Goal: Book appointment/travel/reservation

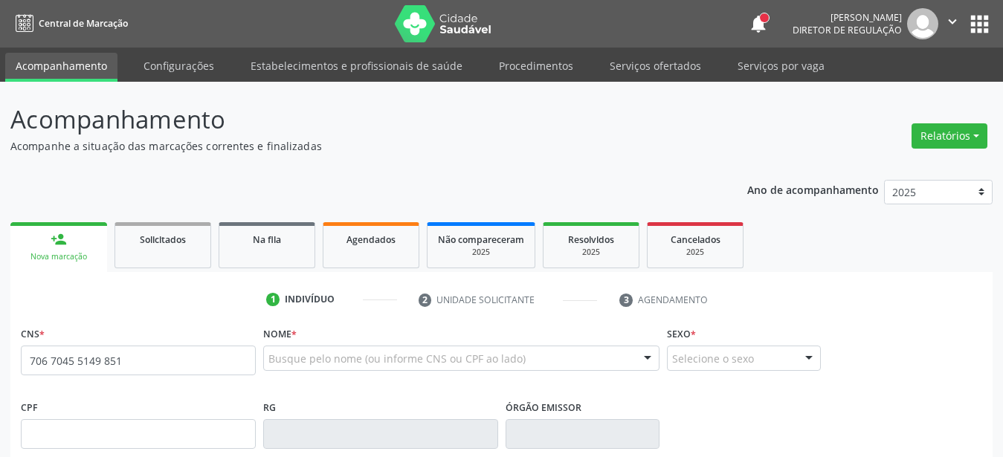
type input "706 7045 5149 8510"
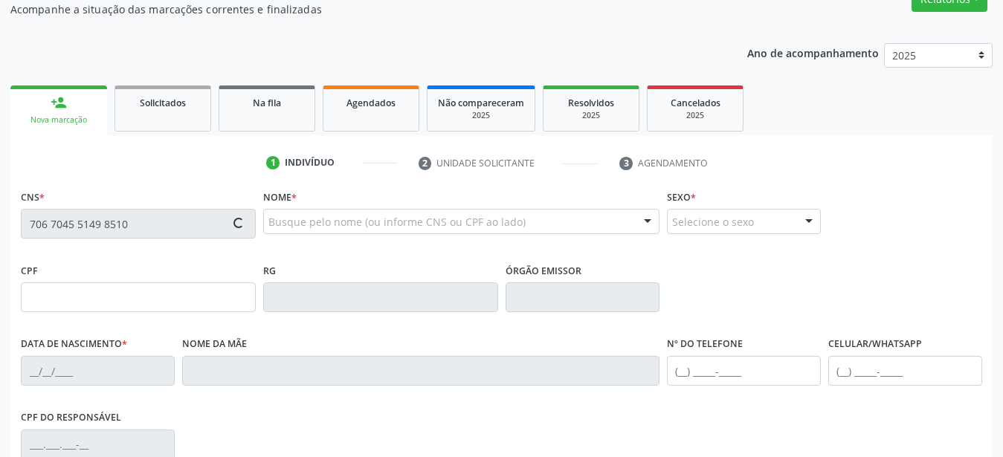
scroll to position [152, 0]
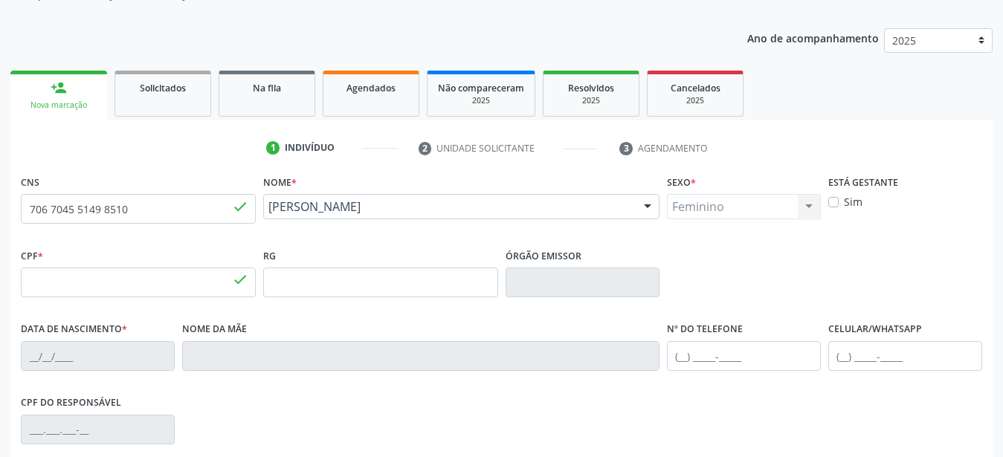
type input "110.942.334-98"
type input "[DATE]"
type input "[PERSON_NAME]"
type input "[PHONE_NUMBER]"
type input "890.190.404-72"
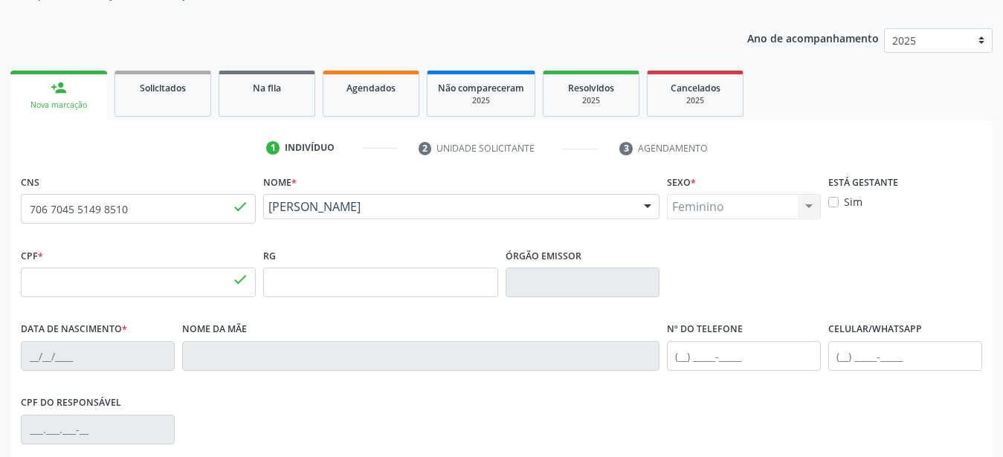
type input "975"
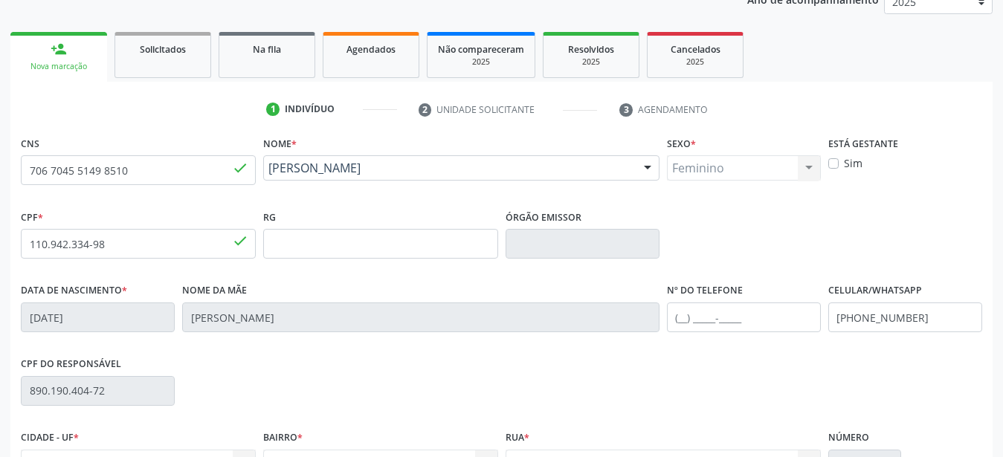
scroll to position [228, 0]
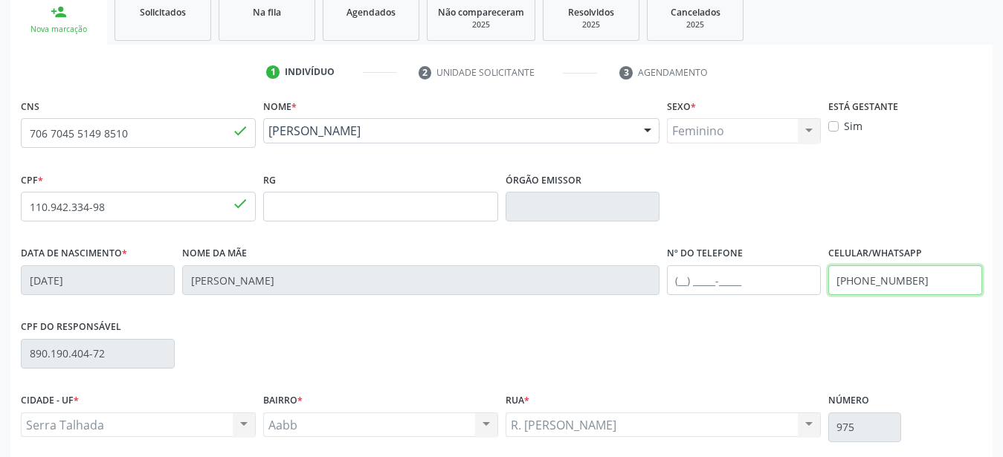
drag, startPoint x: 935, startPoint y: 283, endPoint x: 712, endPoint y: 318, distance: 225.8
click at [829, 295] on input "[PHONE_NUMBER]" at bounding box center [906, 281] width 154 height 30
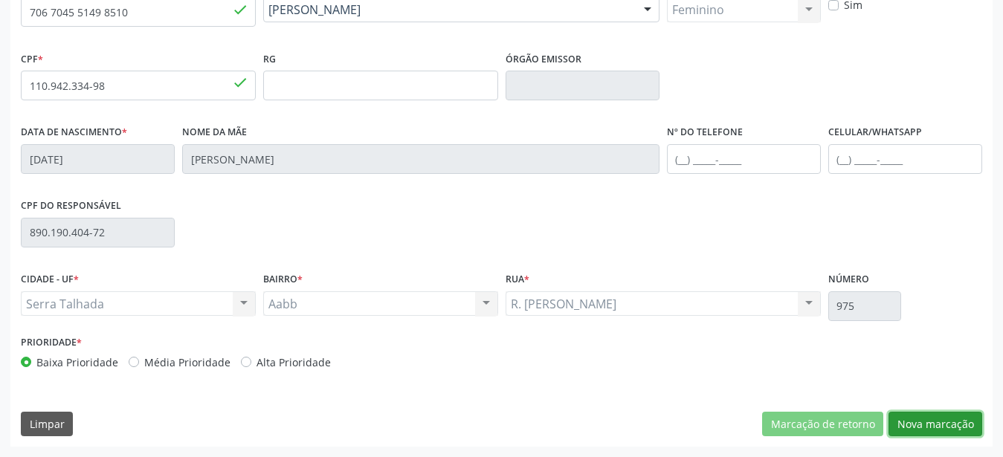
click at [963, 429] on button "Nova marcação" at bounding box center [936, 424] width 94 height 25
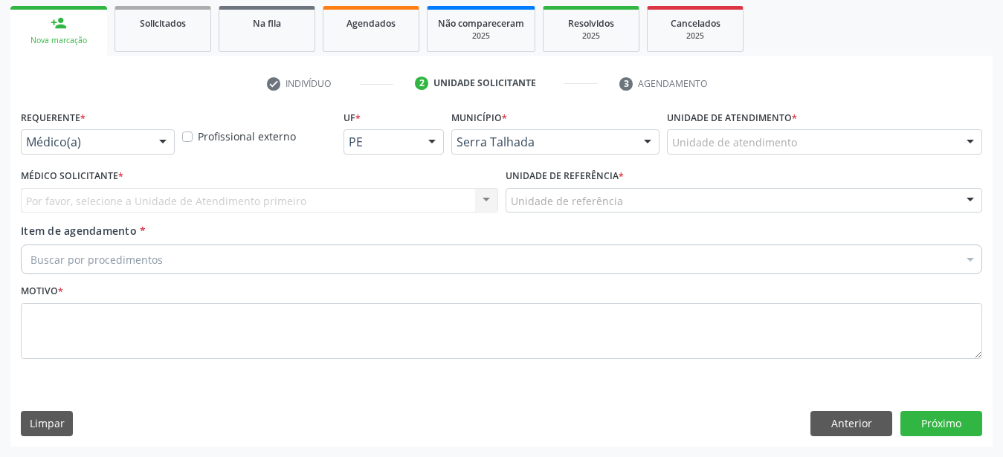
scroll to position [228, 0]
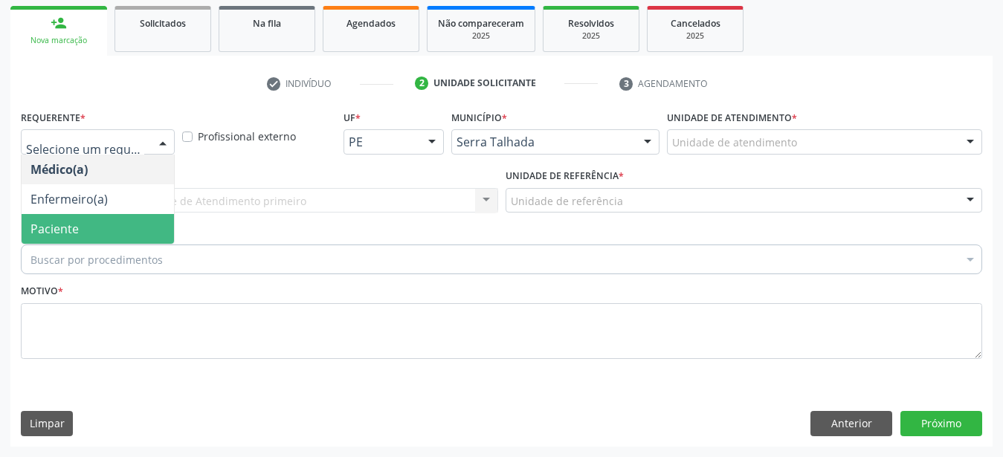
click at [47, 221] on span "Paciente" at bounding box center [54, 229] width 48 height 16
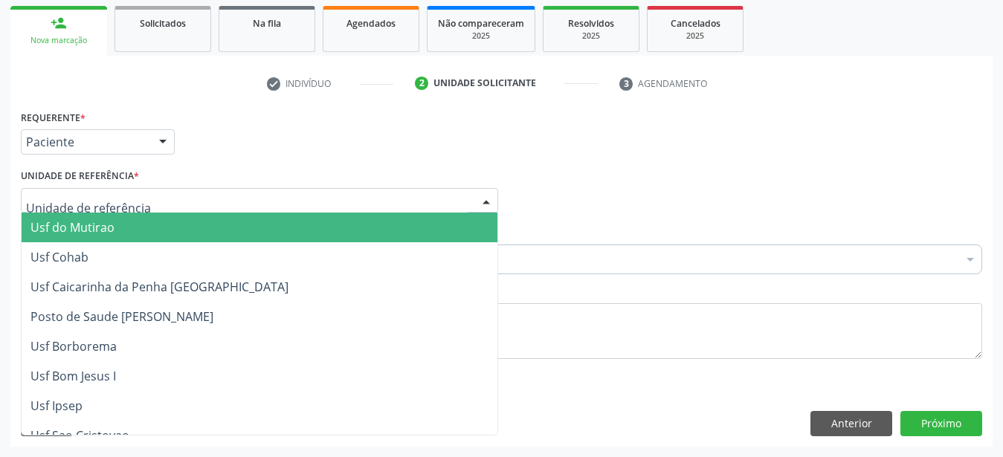
click at [74, 188] on div at bounding box center [259, 200] width 477 height 25
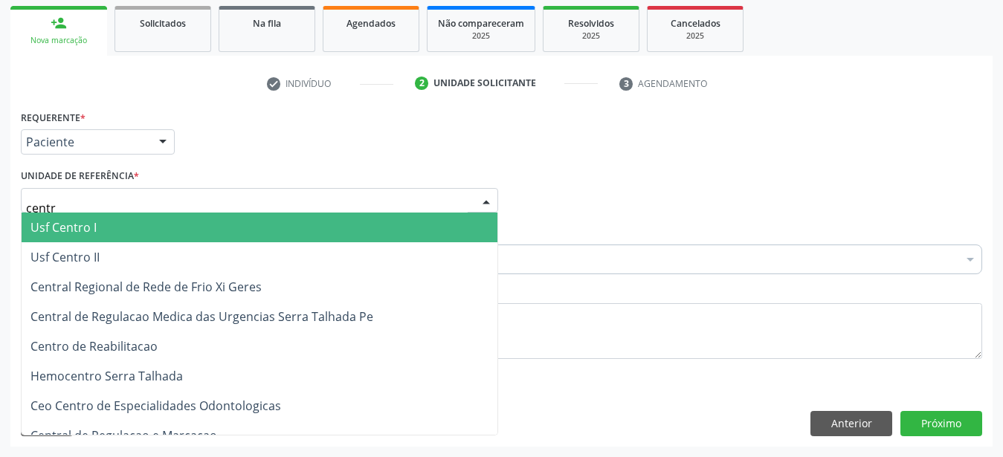
type input "centro"
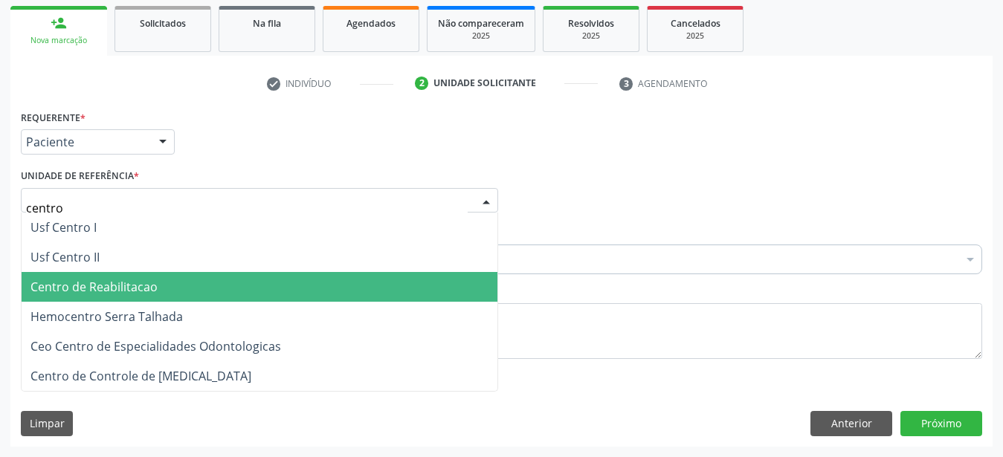
click at [54, 279] on span "Centro de Reabilitacao" at bounding box center [93, 287] width 127 height 16
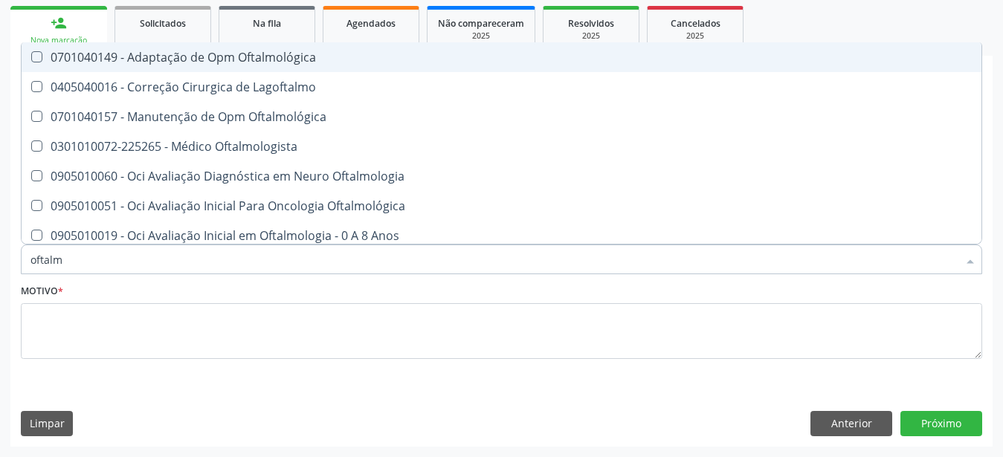
type input "oftalmo"
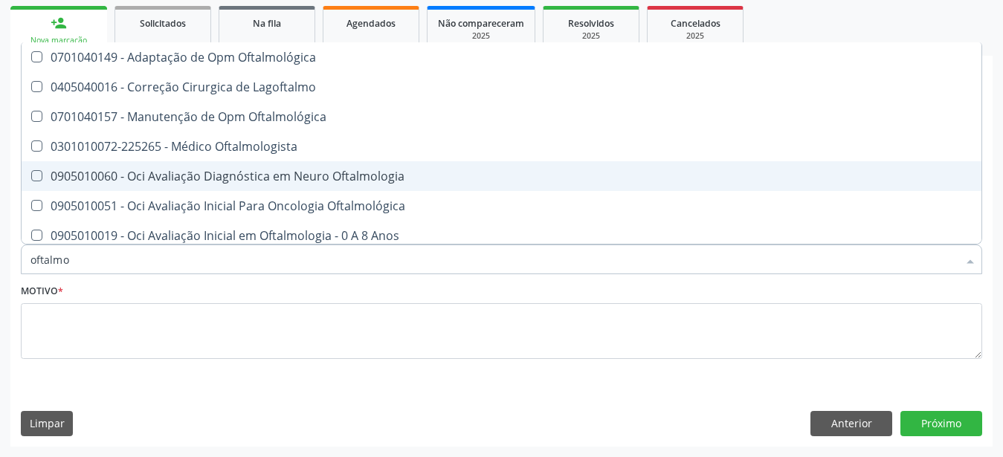
drag, startPoint x: 100, startPoint y: 149, endPoint x: 111, endPoint y: 130, distance: 21.3
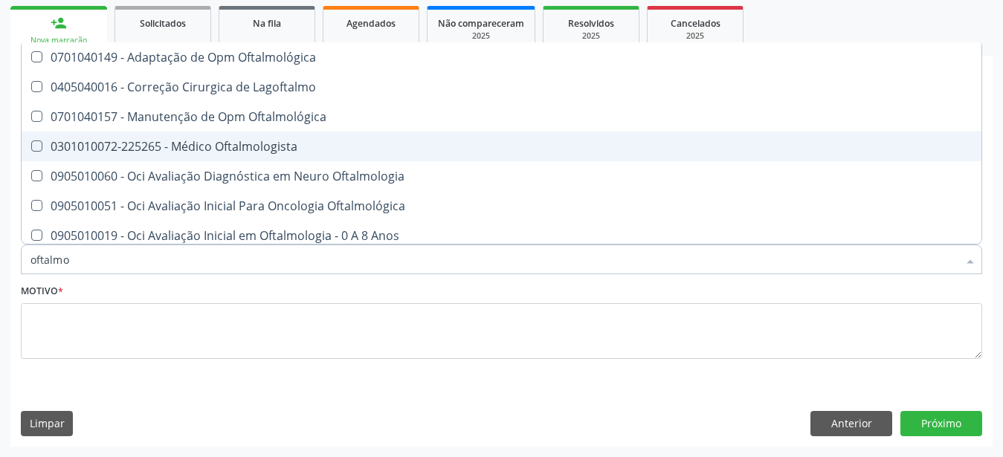
click at [111, 141] on div "0301010072-225265 - Médico Oftalmologista" at bounding box center [501, 147] width 942 height 12
checkbox Oftalmologista "true"
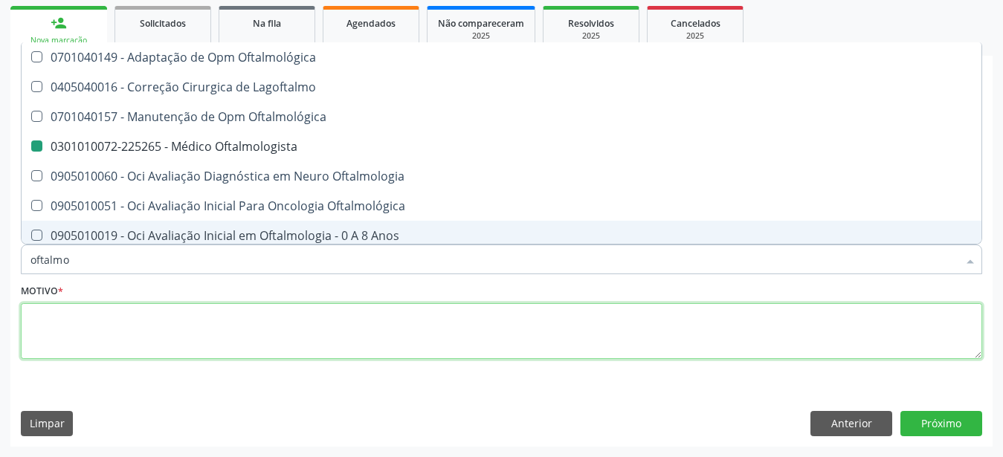
click at [79, 340] on textarea at bounding box center [502, 331] width 962 height 57
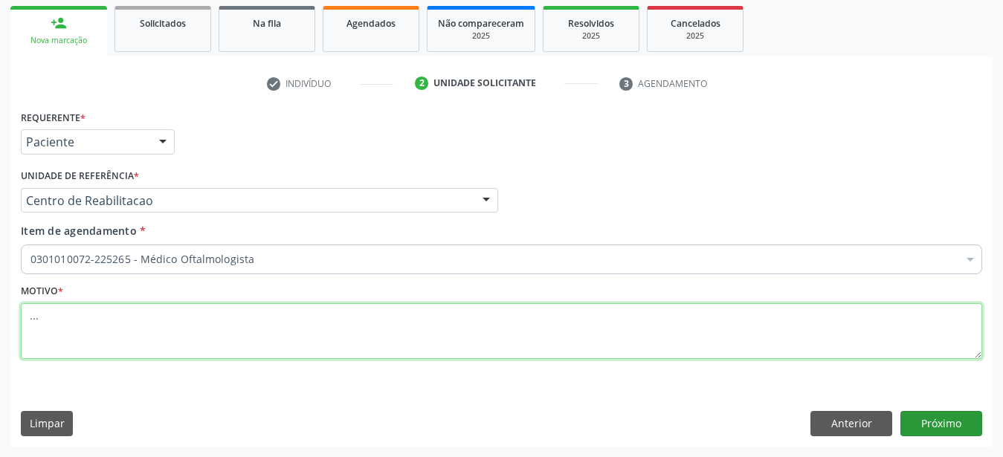
type textarea "..."
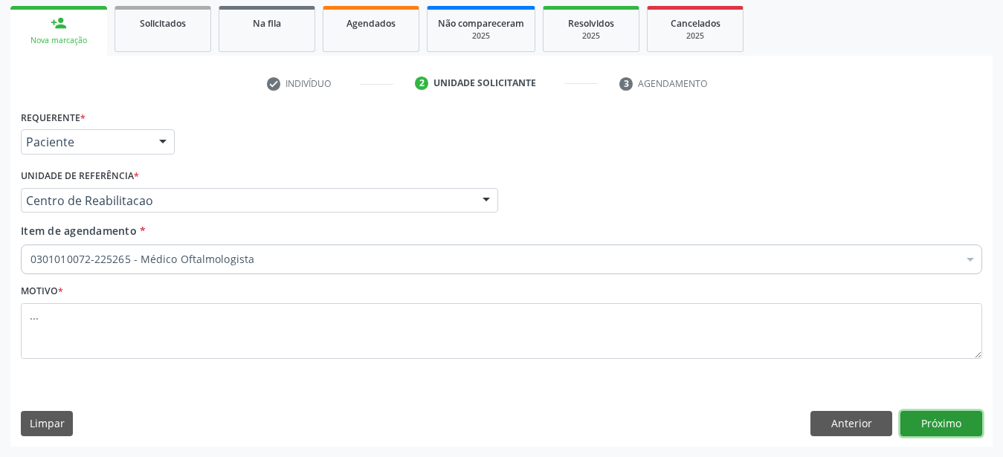
click at [936, 422] on button "Próximo" at bounding box center [942, 423] width 82 height 25
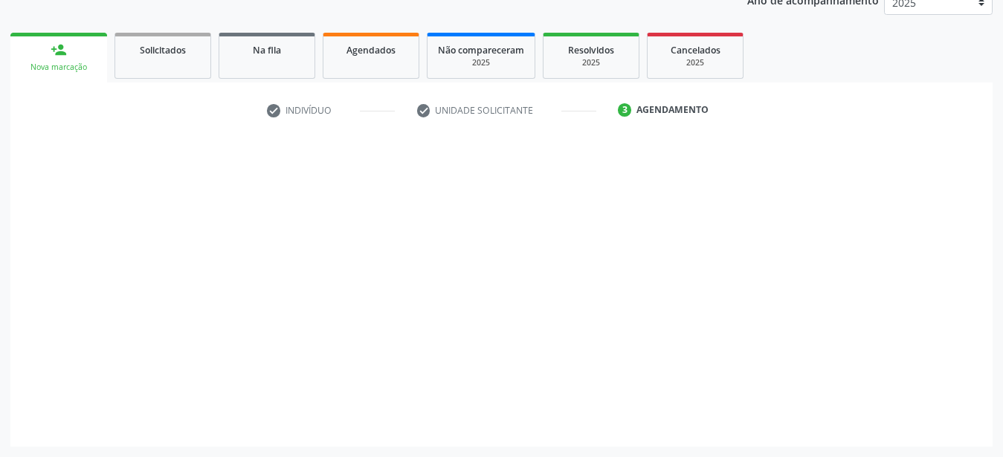
scroll to position [190, 0]
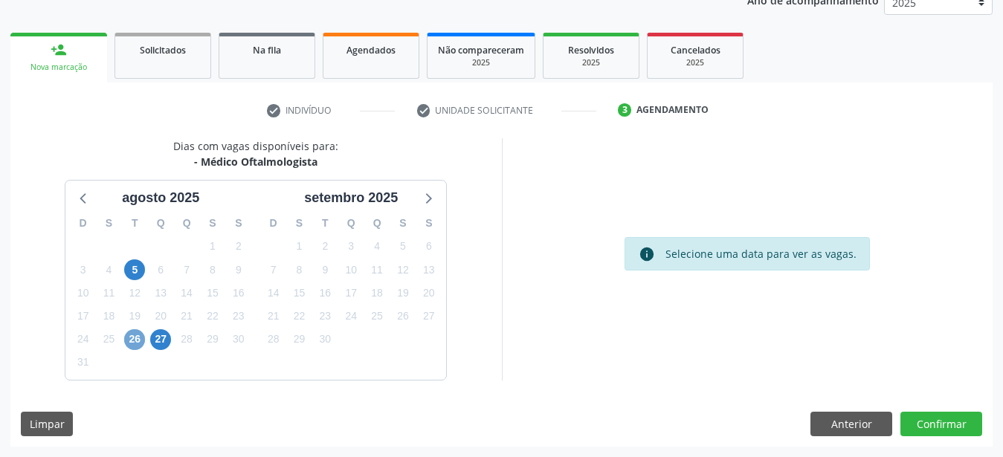
click at [135, 344] on span "26" at bounding box center [134, 339] width 21 height 21
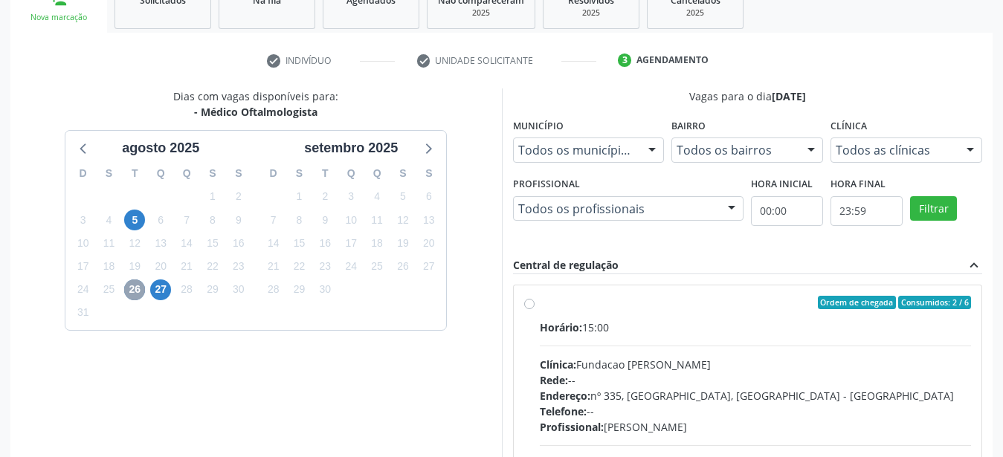
scroll to position [266, 0]
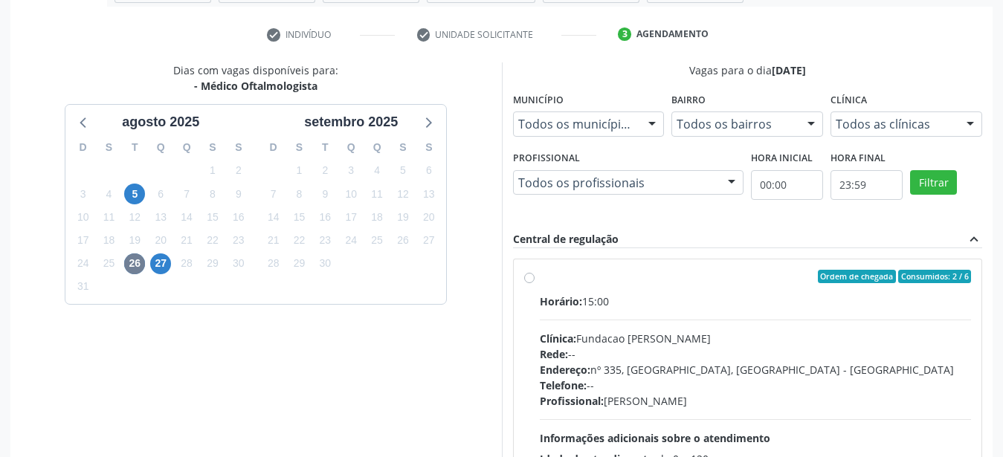
click at [540, 277] on label "Ordem de chegada Consumidos: 2 / 6 Horário: 15:00 Clínica: Fundacao Altino Vent…" at bounding box center [756, 384] width 432 height 228
click at [530, 277] on input "Ordem de chegada Consumidos: 2 / 6 Horário: 15:00 Clínica: Fundacao Altino Vent…" at bounding box center [529, 276] width 10 height 13
radio input "true"
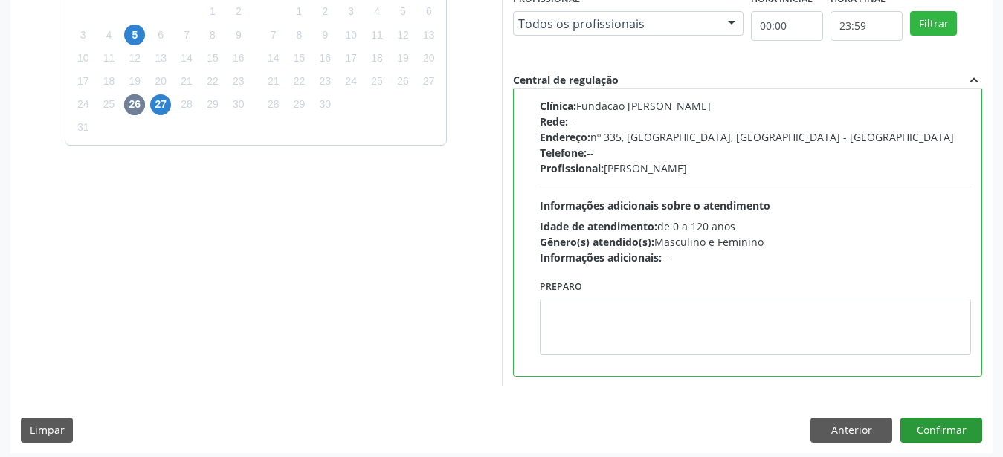
scroll to position [431, 0]
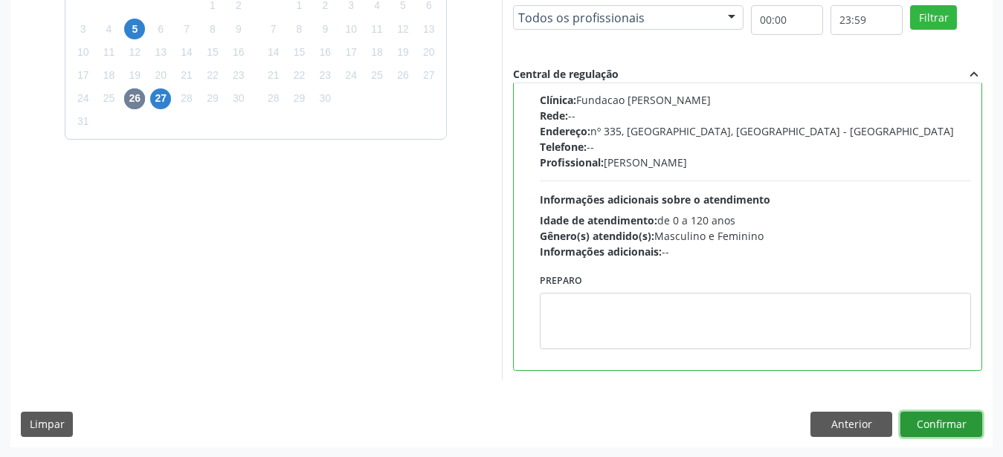
drag, startPoint x: 947, startPoint y: 420, endPoint x: 729, endPoint y: 421, distance: 217.9
click at [947, 422] on button "Confirmar" at bounding box center [942, 424] width 82 height 25
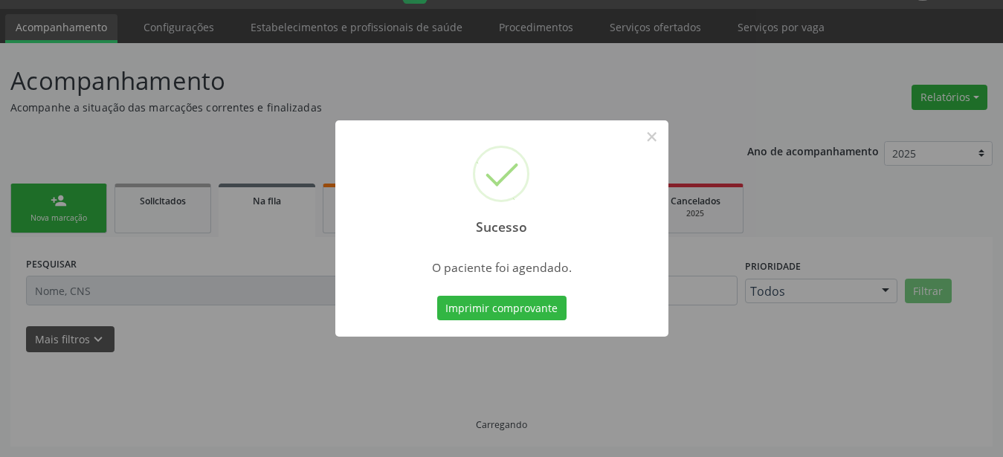
scroll to position [38, 0]
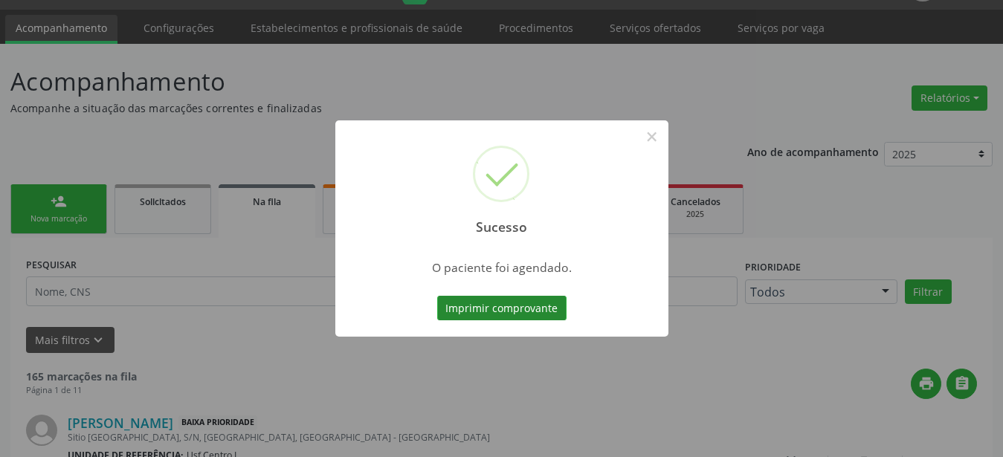
click at [534, 308] on button "Imprimir comprovante" at bounding box center [501, 308] width 129 height 25
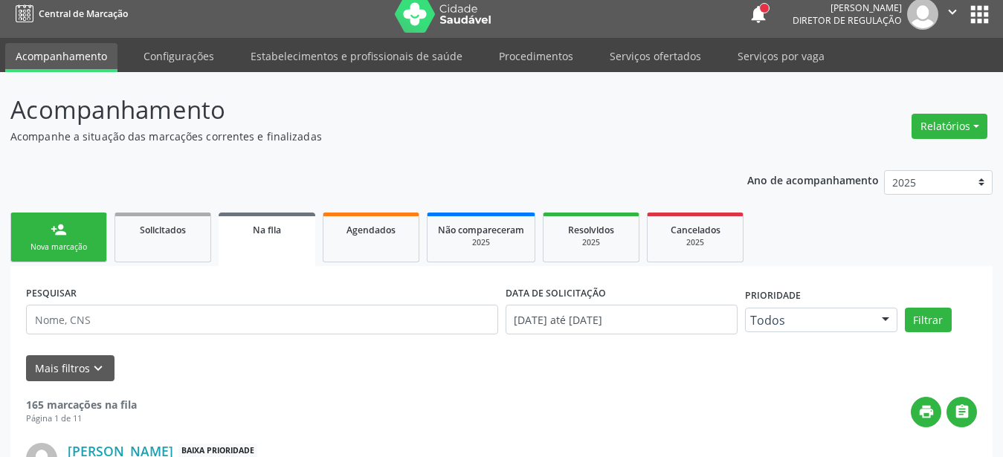
scroll to position [0, 0]
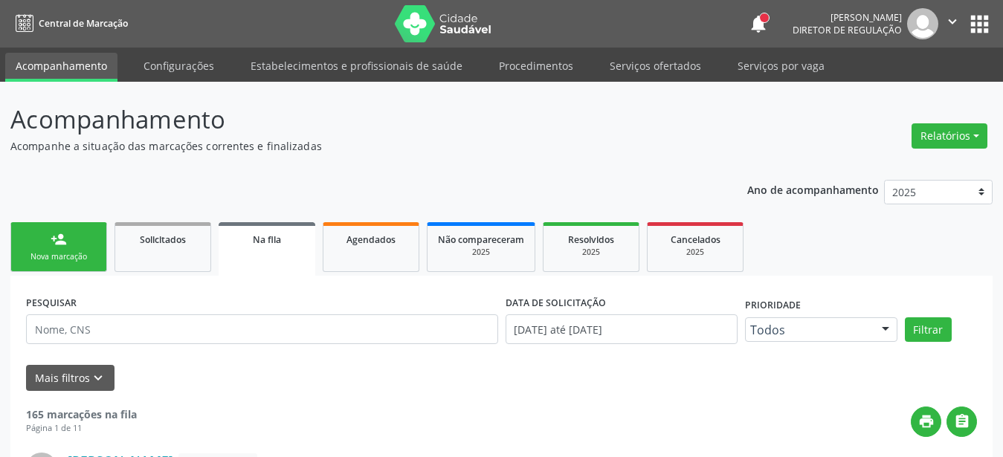
click at [983, 16] on button "apps" at bounding box center [980, 24] width 26 height 26
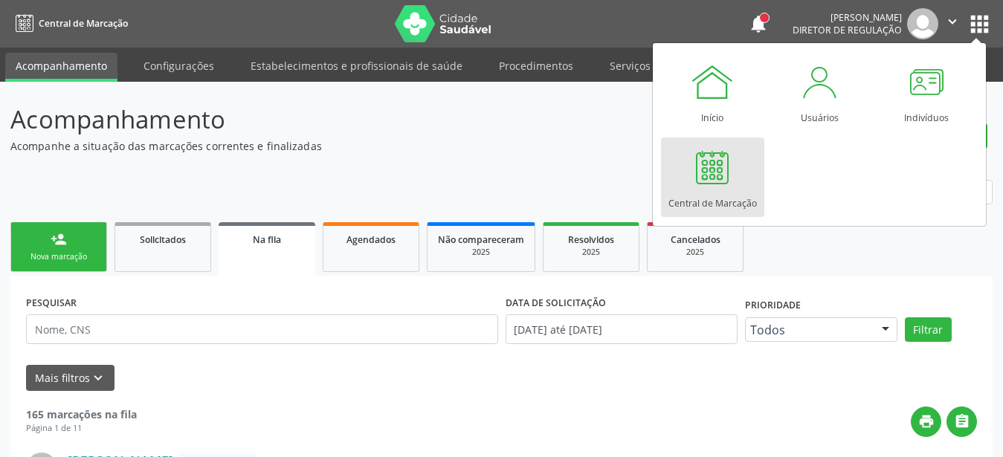
click at [701, 167] on div at bounding box center [712, 167] width 45 height 45
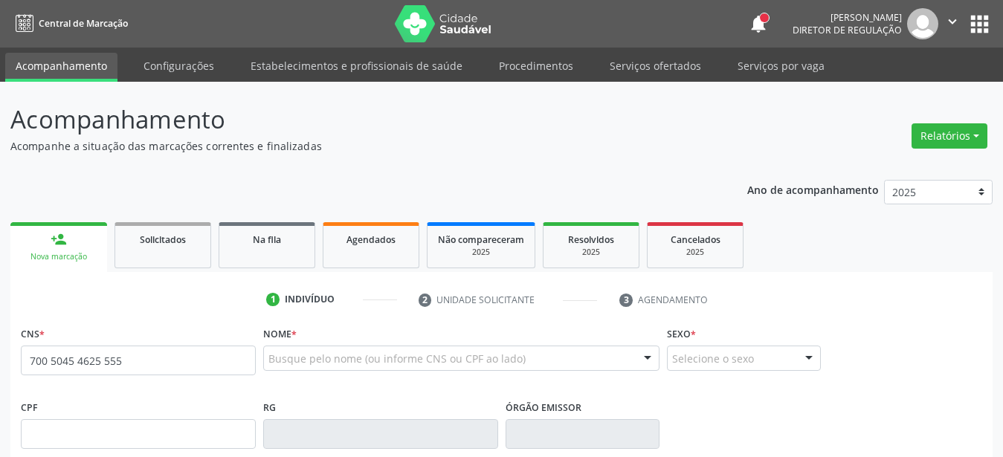
type input "700 5045 4625 5551"
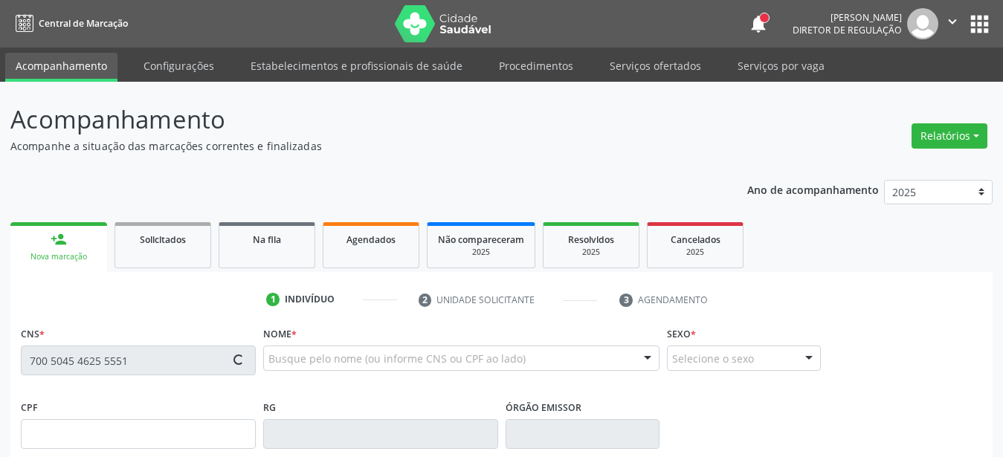
type input "110.942.244-05"
type input "[DATE]"
type input "[PERSON_NAME]"
type input "[PHONE_NUMBER]"
type input "890.190.404-72"
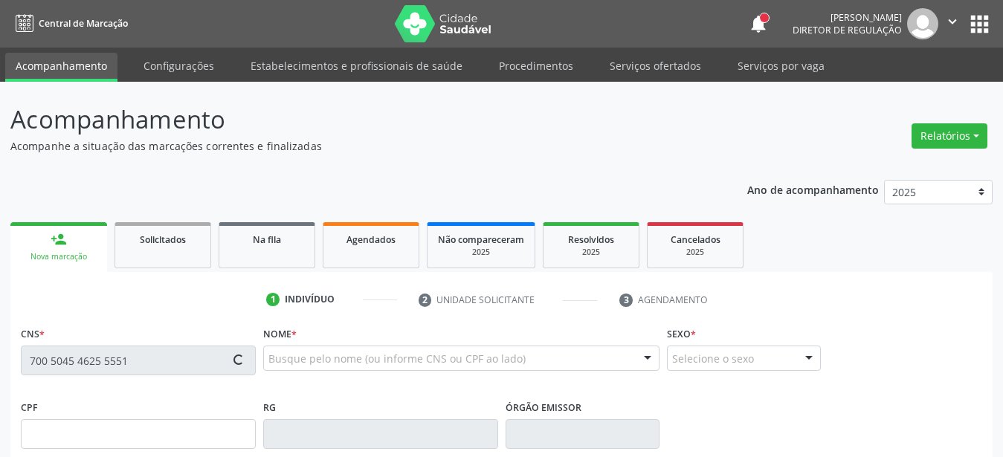
type input "975"
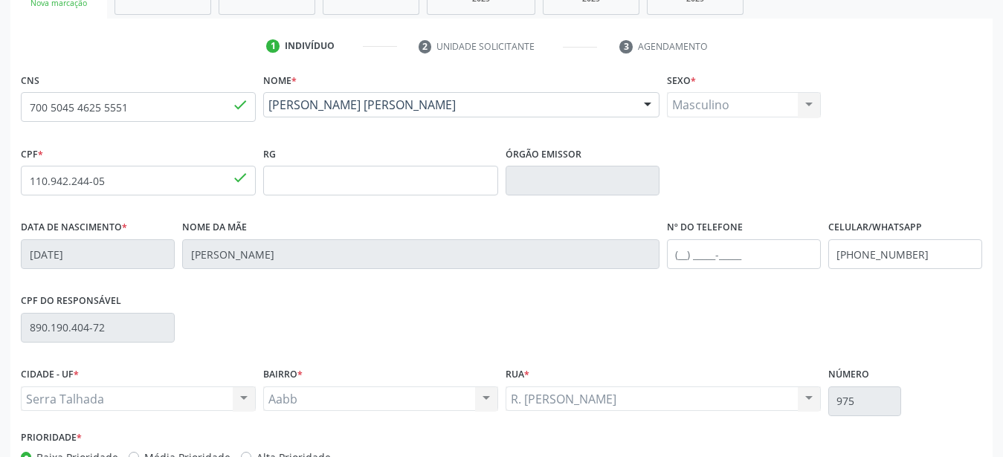
scroll to position [303, 0]
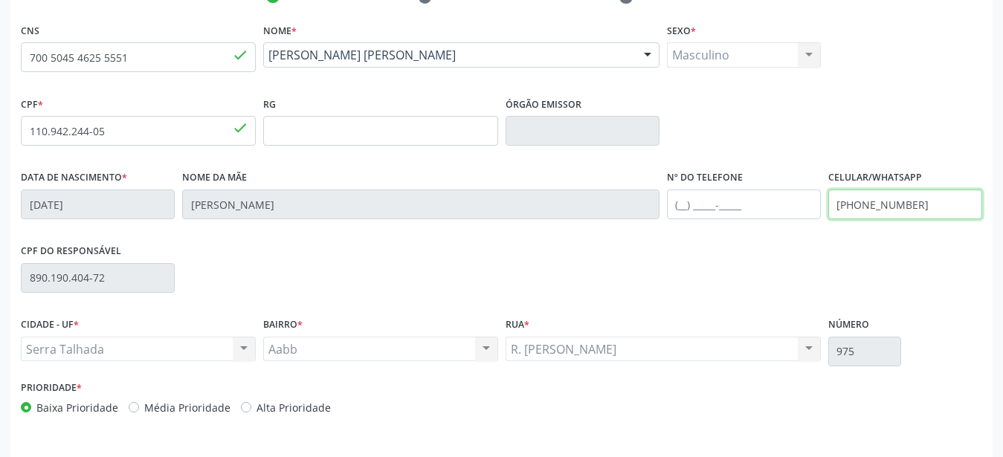
drag, startPoint x: 918, startPoint y: 201, endPoint x: 754, endPoint y: 208, distance: 163.8
click at [829, 206] on input "[PHONE_NUMBER]" at bounding box center [906, 205] width 154 height 30
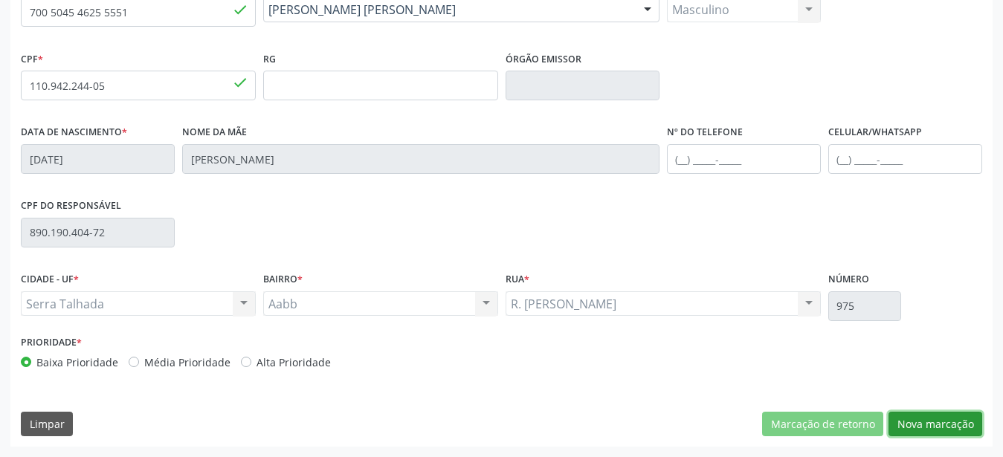
click at [949, 420] on button "Nova marcação" at bounding box center [936, 424] width 94 height 25
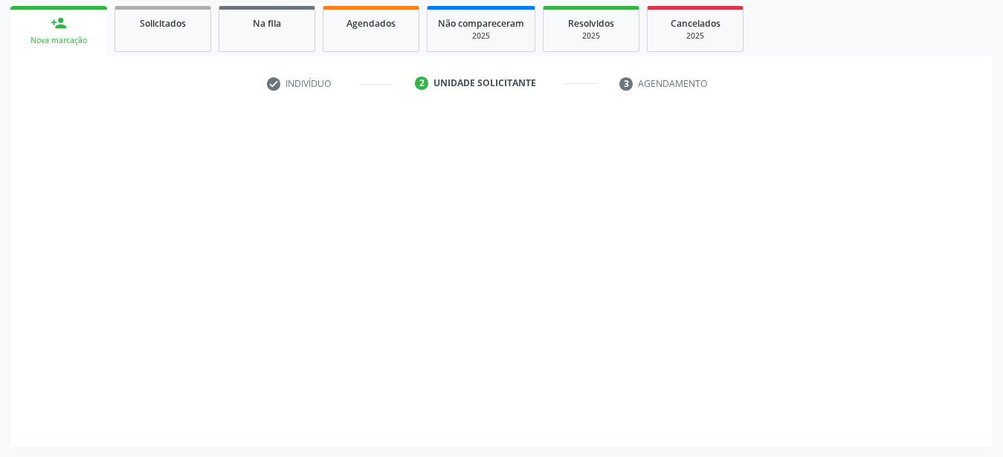
scroll to position [228, 0]
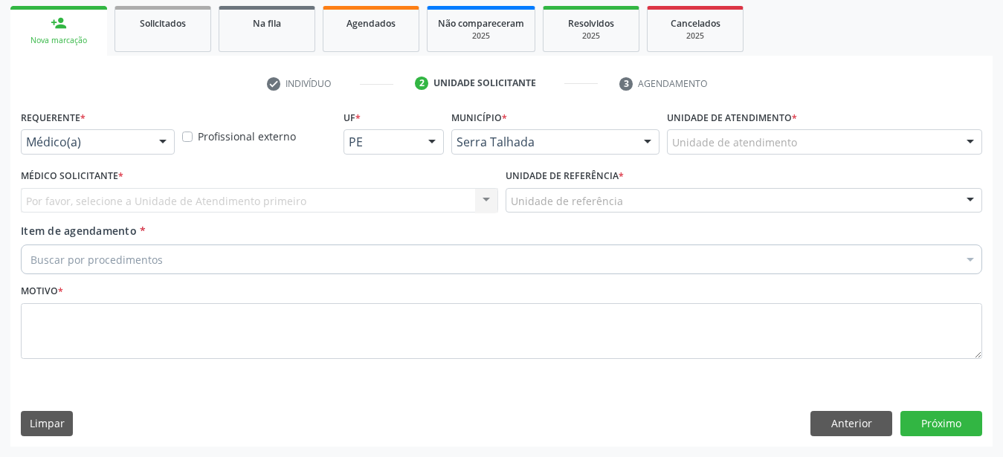
drag, startPoint x: 140, startPoint y: 130, endPoint x: 135, endPoint y: 151, distance: 21.3
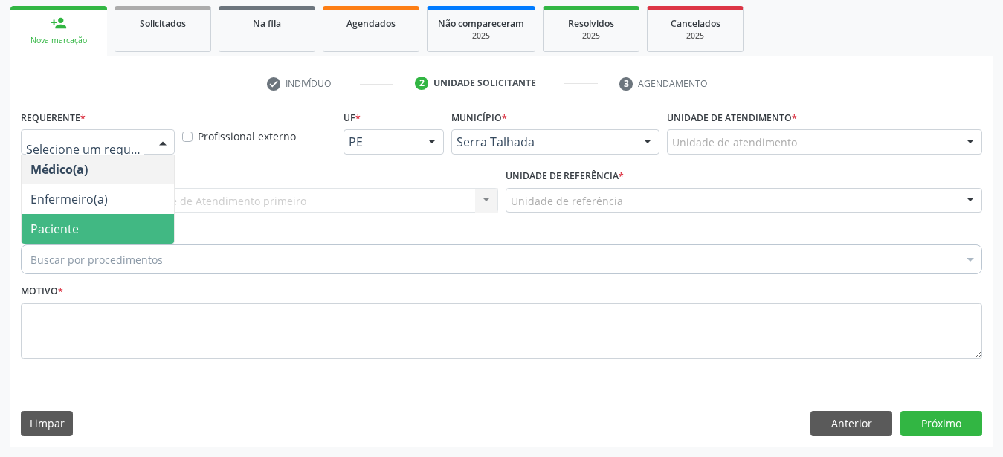
click at [105, 214] on span "Paciente" at bounding box center [98, 229] width 152 height 30
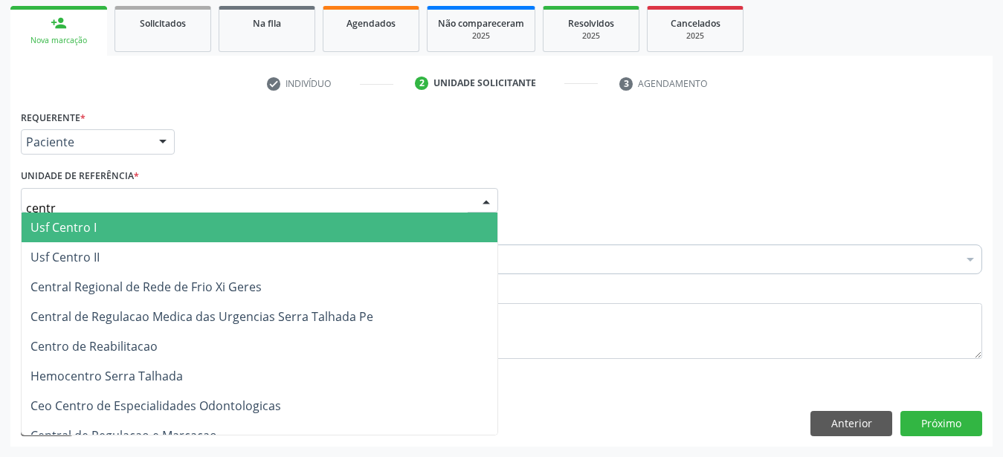
type input "centro"
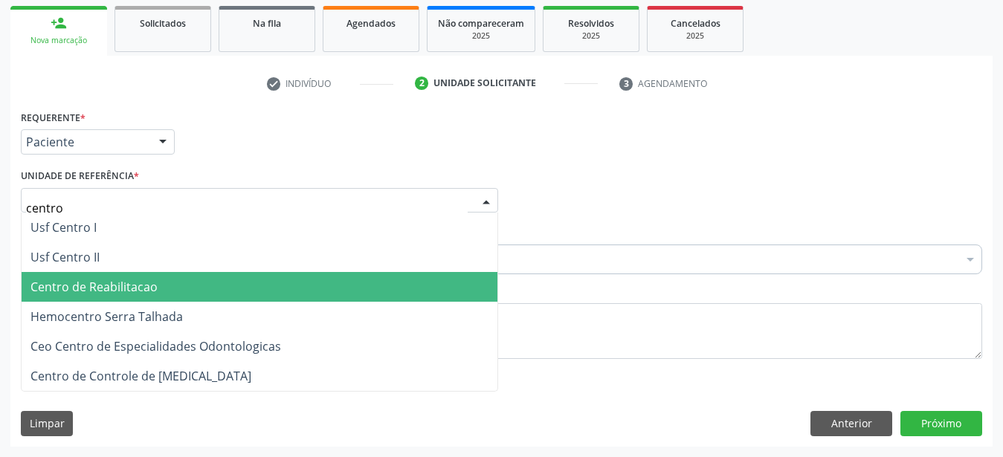
click at [218, 273] on span "Centro de Reabilitacao" at bounding box center [260, 287] width 476 height 30
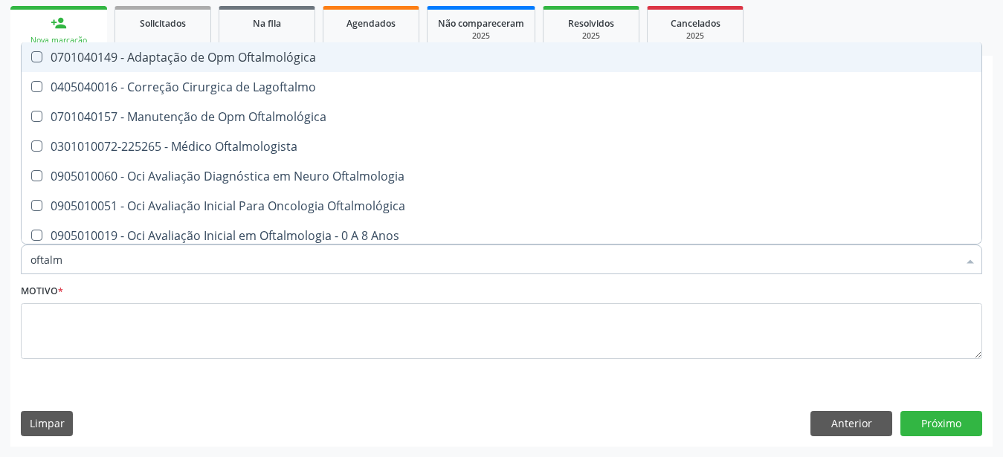
type input "oftalmo"
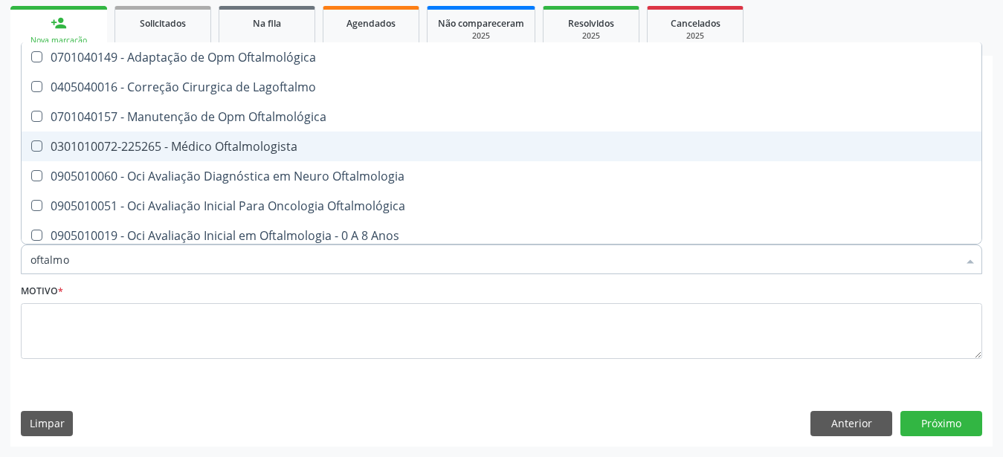
click at [201, 141] on div "0301010072-225265 - Médico Oftalmologista" at bounding box center [501, 147] width 942 height 12
checkbox Oftalmologista "true"
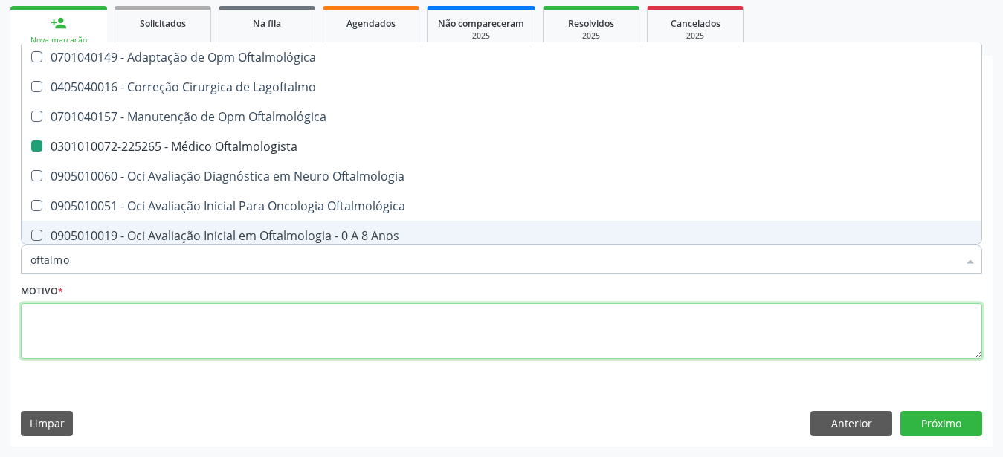
click at [140, 325] on textarea at bounding box center [502, 331] width 962 height 57
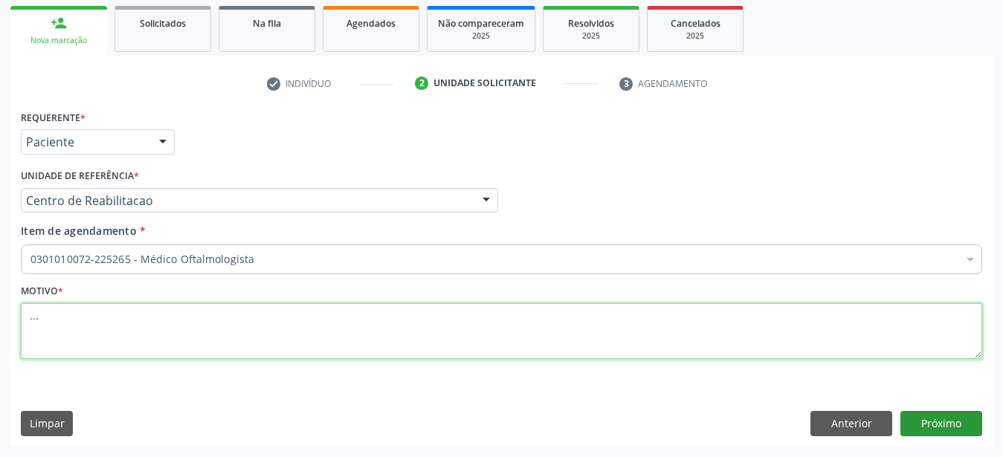
type textarea "..."
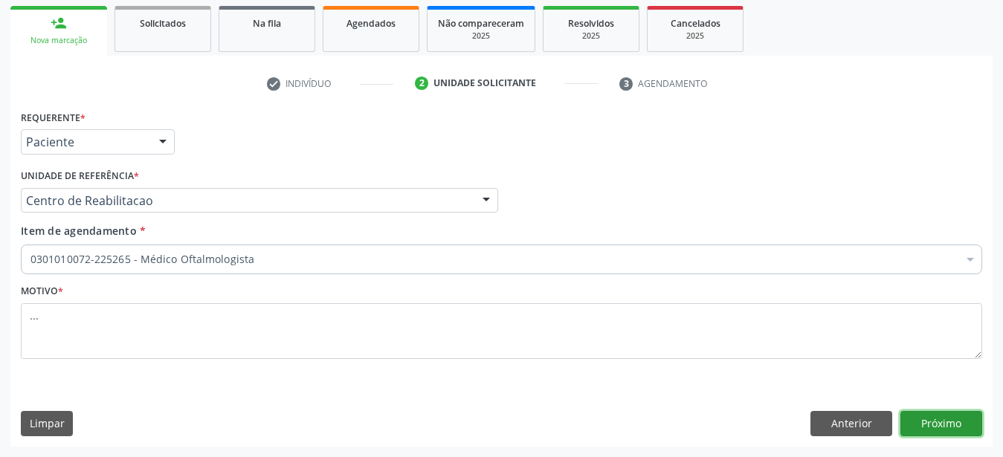
click at [964, 429] on button "Próximo" at bounding box center [942, 423] width 82 height 25
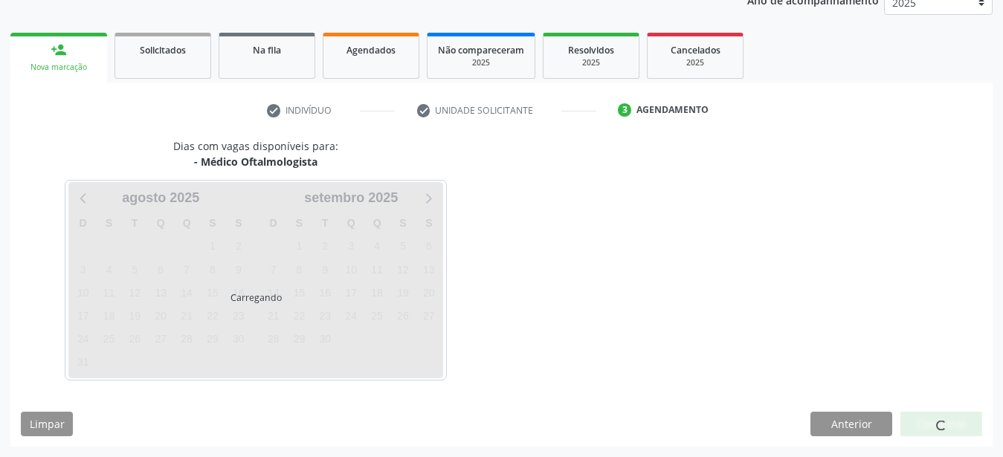
scroll to position [190, 0]
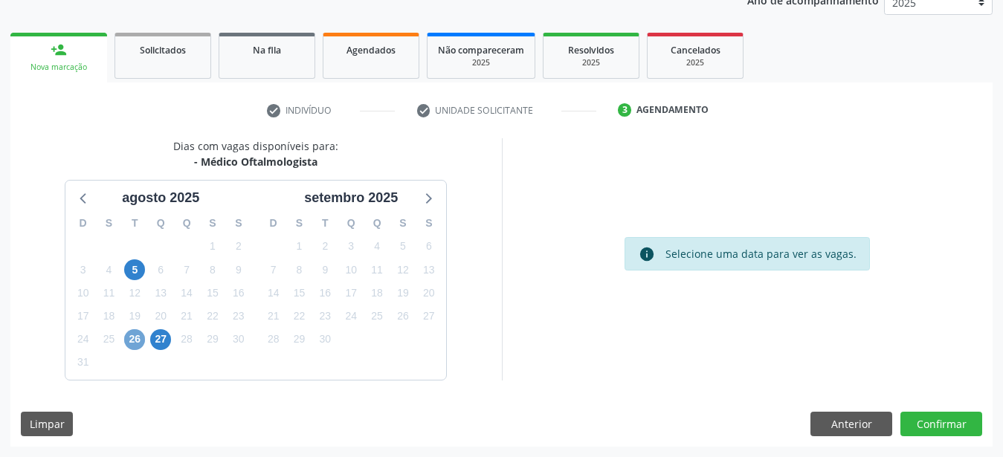
click at [135, 341] on span "26" at bounding box center [134, 339] width 21 height 21
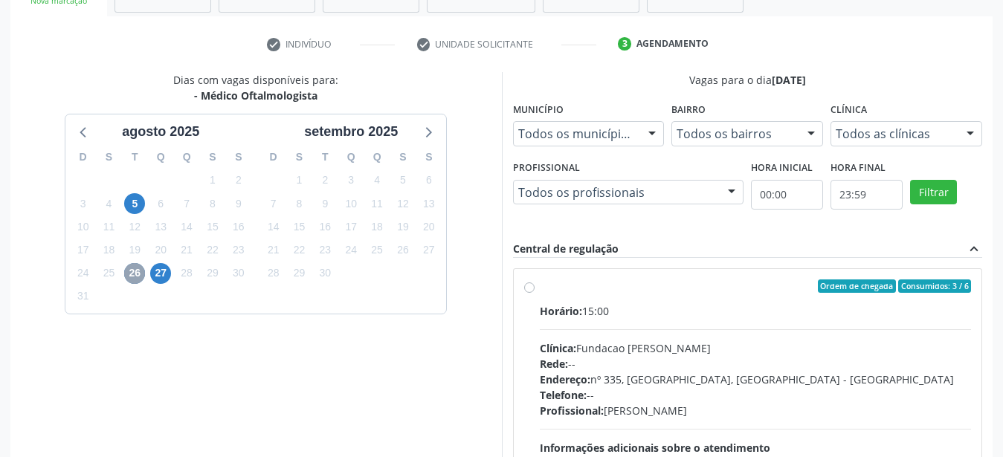
scroll to position [341, 0]
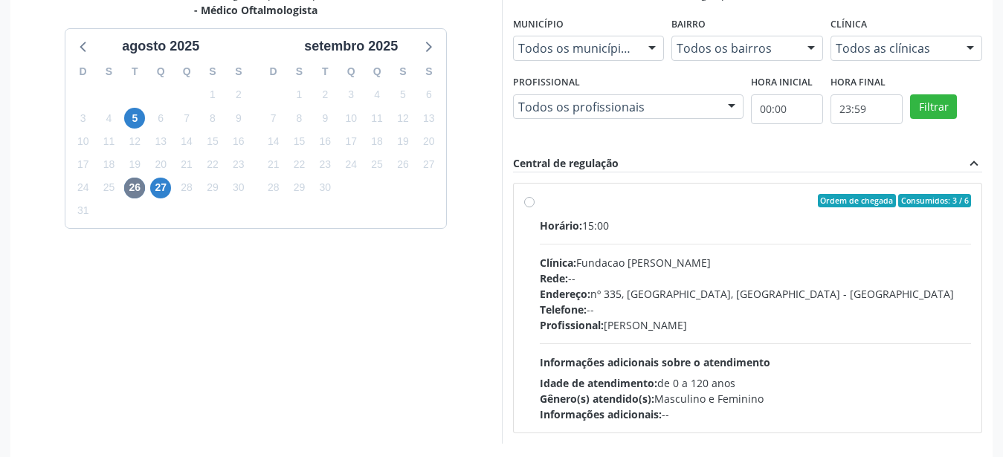
click at [527, 208] on div "Ordem de chegada Consumidos: 3 / 6 Horário: 15:00 Clínica: Fundacao [PERSON_NAM…" at bounding box center [748, 308] width 448 height 228
radio input "true"
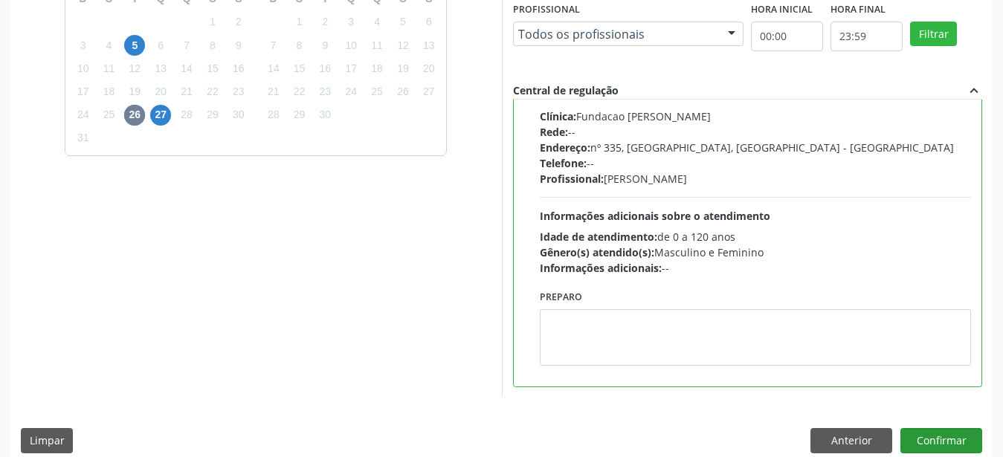
scroll to position [431, 0]
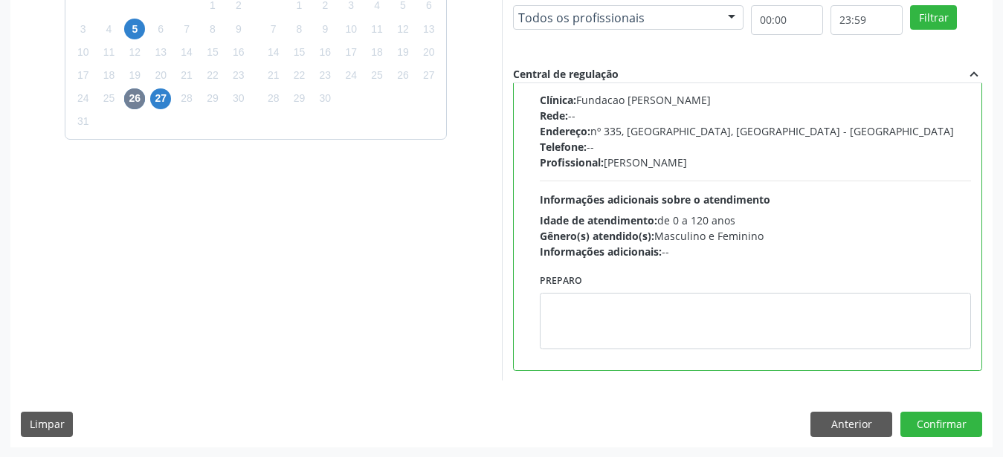
click at [968, 401] on div "Dias com vagas disponíveis para: - Médico Oftalmologista [DATE] D S T Q Q S S 2…" at bounding box center [501, 172] width 983 height 550
click at [970, 417] on button "Confirmar" at bounding box center [942, 424] width 82 height 25
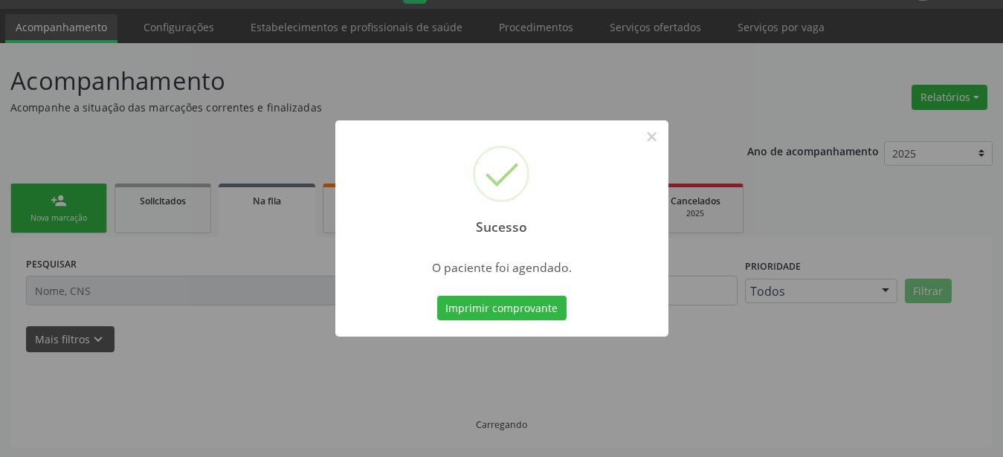
scroll to position [38, 0]
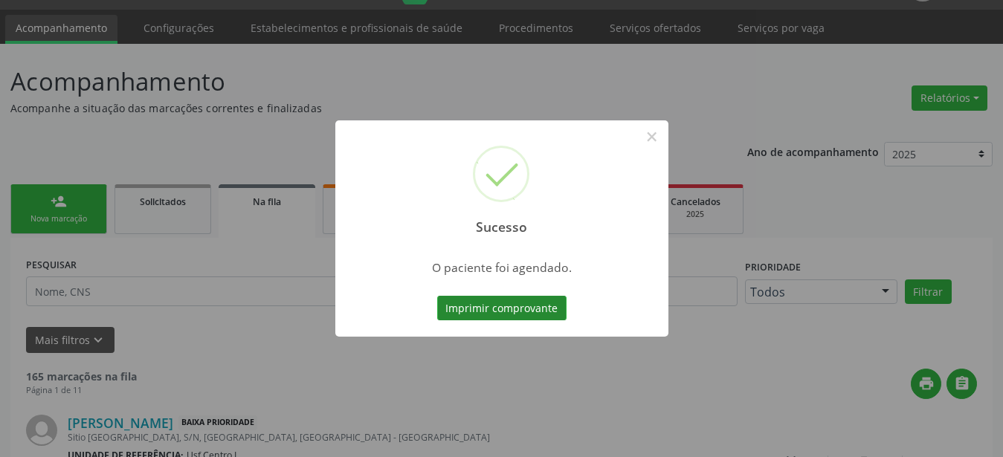
click at [512, 310] on button "Imprimir comprovante" at bounding box center [501, 308] width 129 height 25
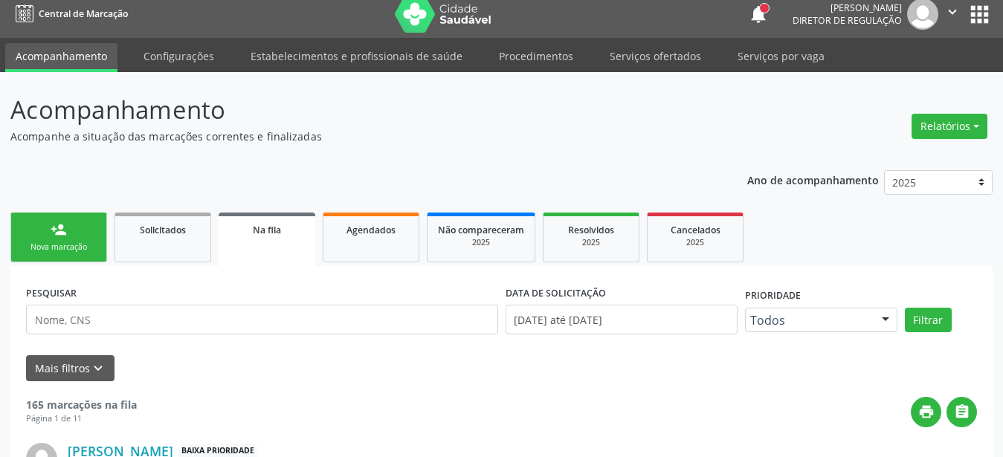
scroll to position [0, 0]
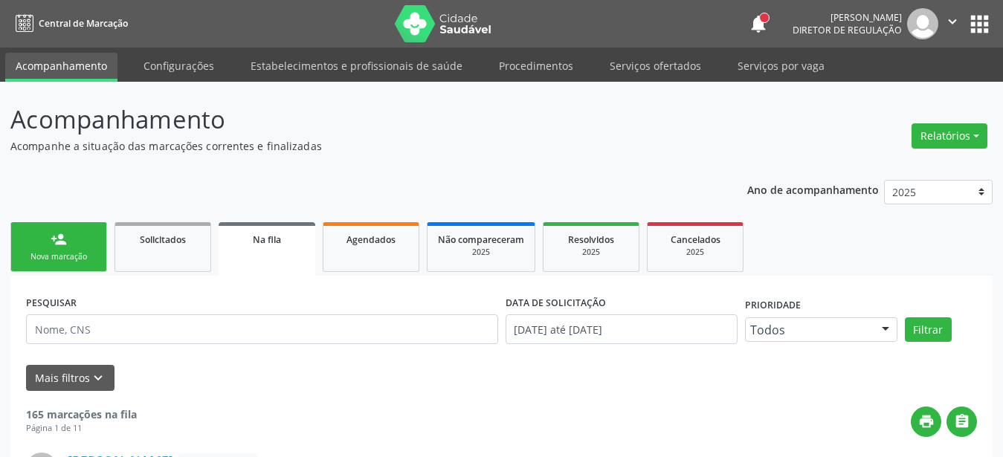
click at [977, 22] on button "apps" at bounding box center [980, 24] width 26 height 26
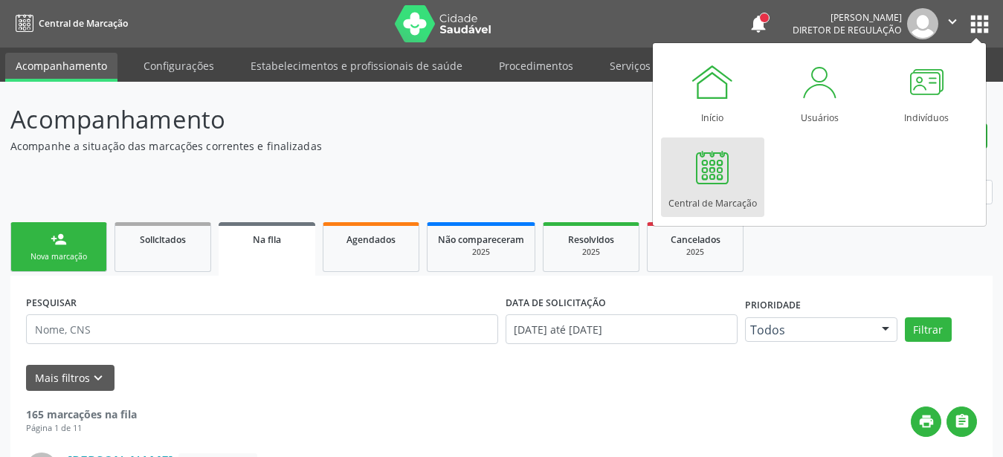
click at [738, 164] on link "Central de Marcação" at bounding box center [712, 178] width 103 height 80
